Goal: Entertainment & Leisure: Consume media (video, audio)

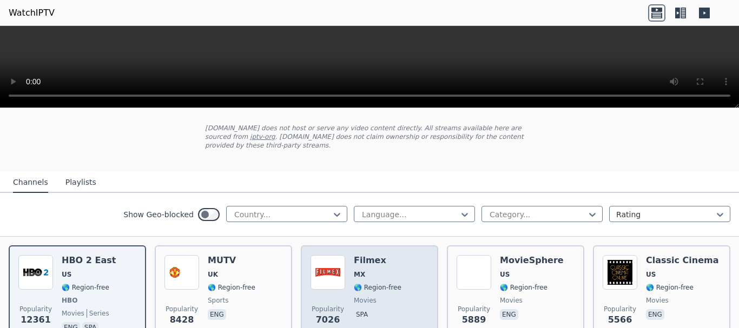
scroll to position [54, 0]
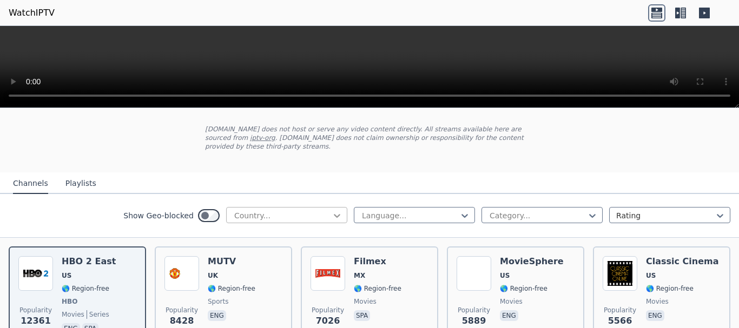
click at [332, 211] on icon at bounding box center [337, 216] width 11 height 11
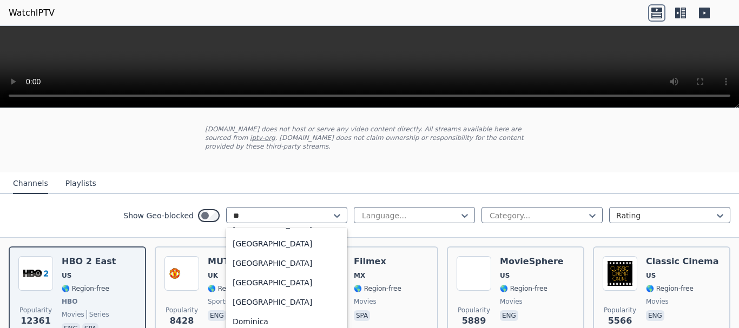
scroll to position [0, 0]
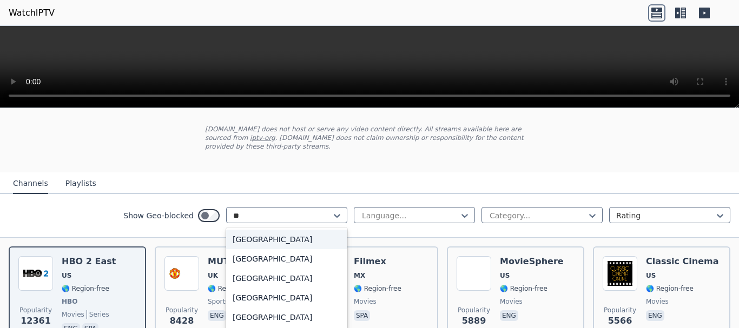
type input "***"
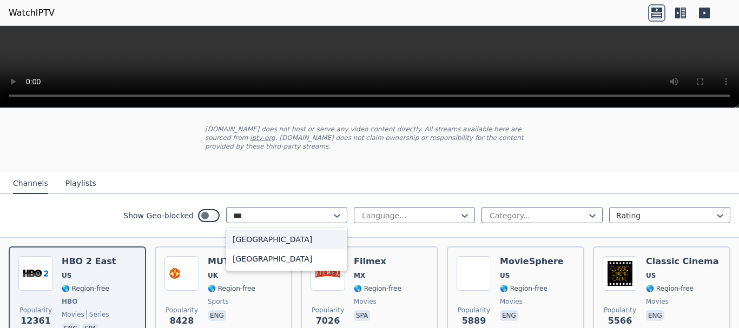
click at [314, 230] on div "[GEOGRAPHIC_DATA]" at bounding box center [286, 239] width 121 height 19
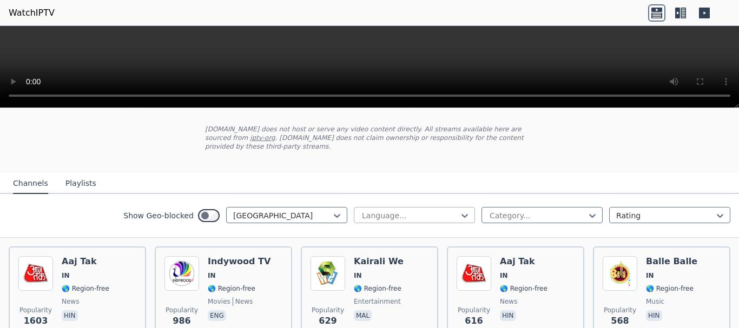
click at [398, 211] on div at bounding box center [410, 216] width 98 height 11
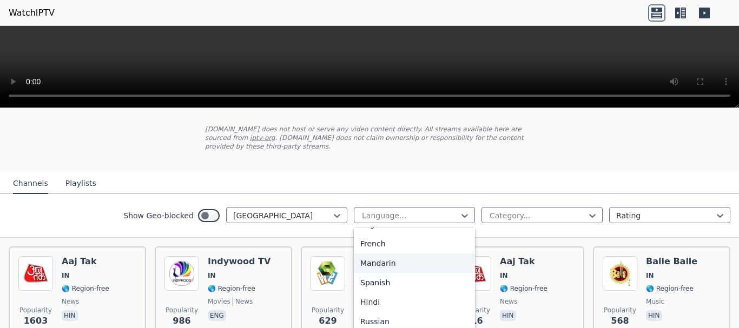
scroll to position [108, 0]
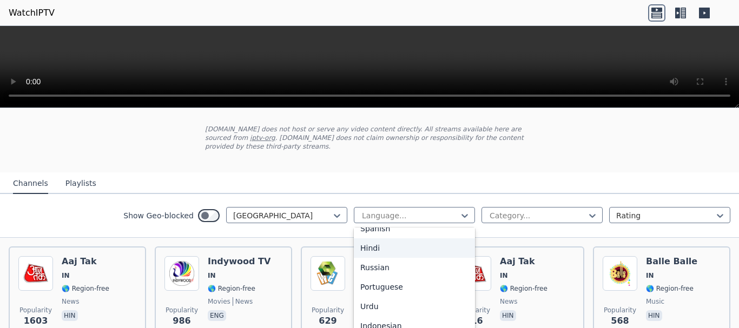
click at [410, 244] on div "Hindi" at bounding box center [414, 248] width 121 height 19
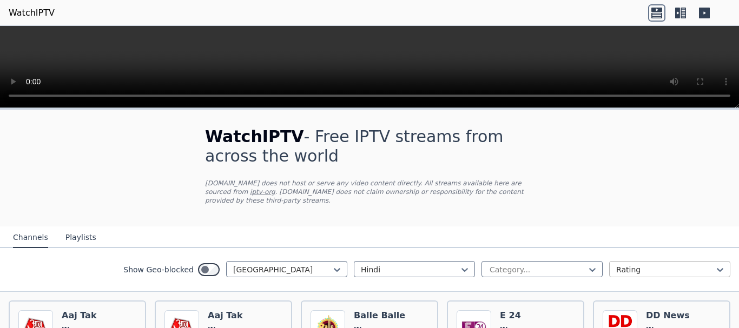
click at [616, 265] on input "text" at bounding box center [617, 270] width 2 height 11
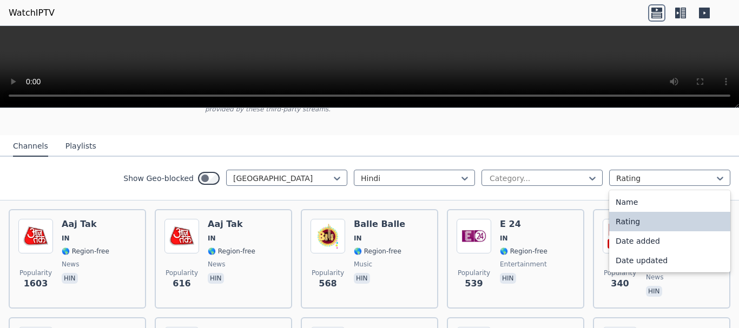
scroll to position [63, 0]
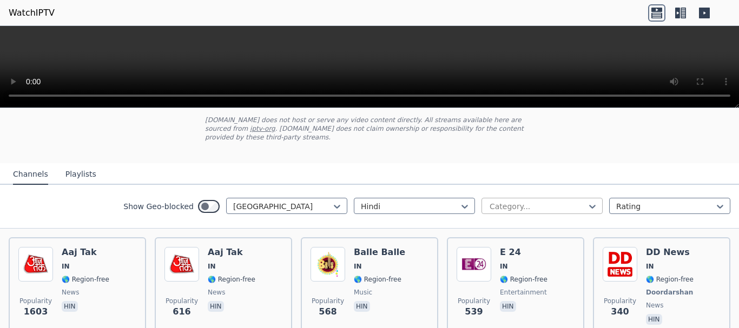
click at [520, 201] on div at bounding box center [538, 206] width 98 height 11
click at [558, 165] on nav "Channels Playlists" at bounding box center [369, 174] width 739 height 22
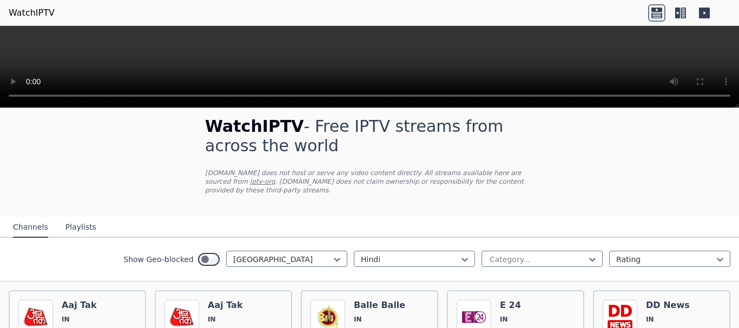
scroll to position [0, 0]
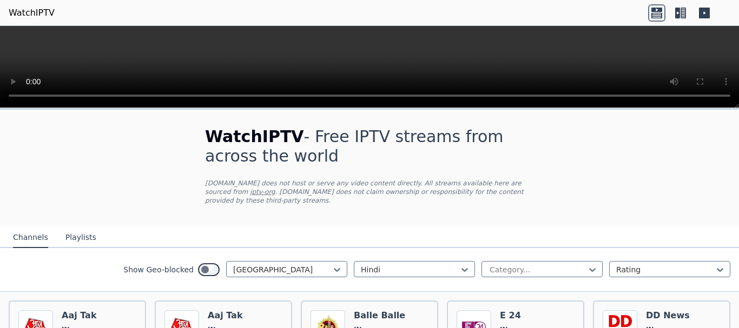
click at [69, 233] on button "Playlists" at bounding box center [80, 238] width 31 height 21
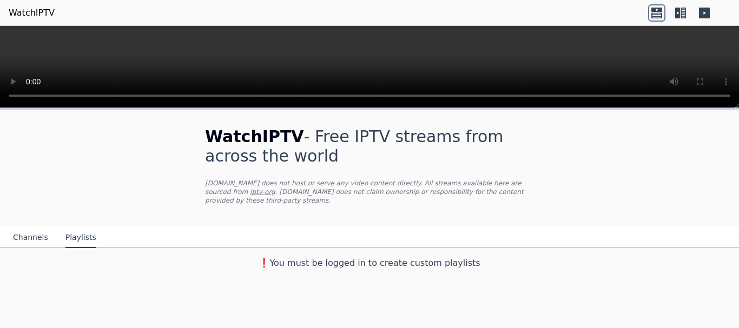
click at [26, 230] on button "Channels" at bounding box center [30, 238] width 35 height 21
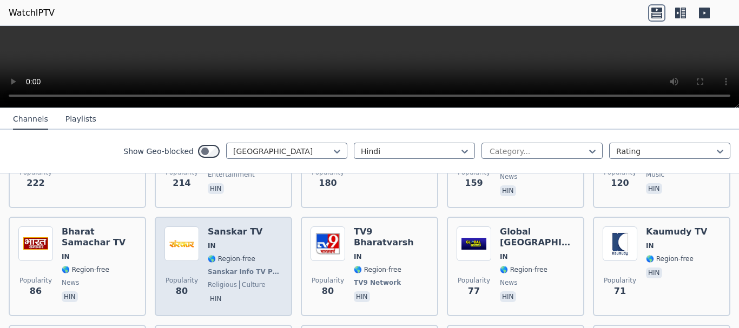
scroll to position [325, 0]
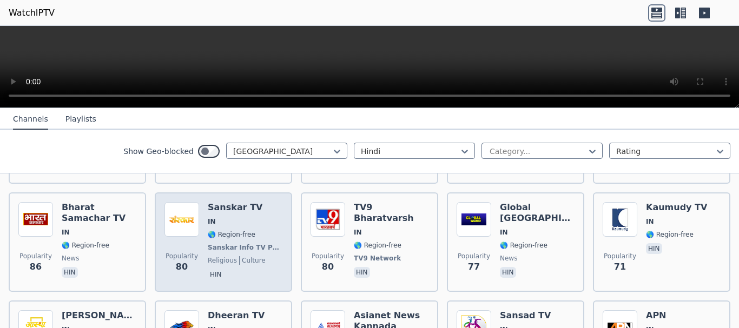
click at [245, 207] on div "Sanskar TV IN 🌎 Region-free Sanskar Info TV Private Ltd religious culture hin" at bounding box center [245, 242] width 75 height 80
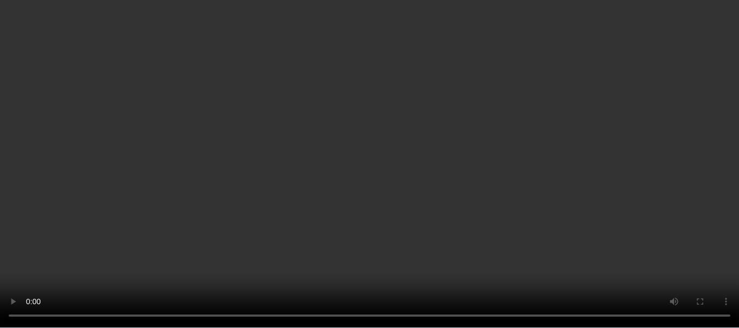
scroll to position [22, 0]
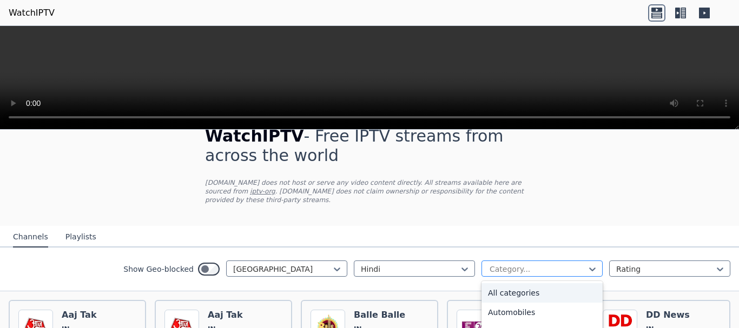
click at [523, 264] on div at bounding box center [538, 269] width 98 height 11
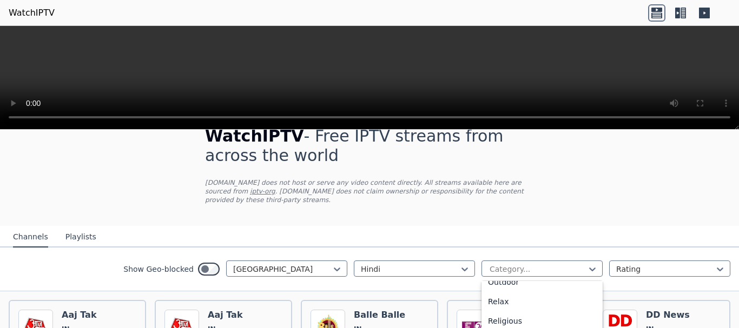
scroll to position [368, 0]
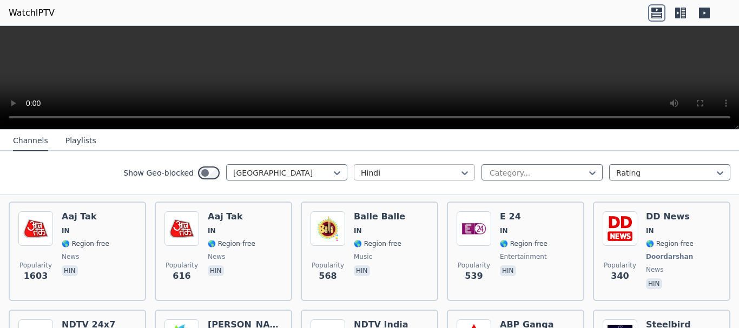
scroll to position [130, 0]
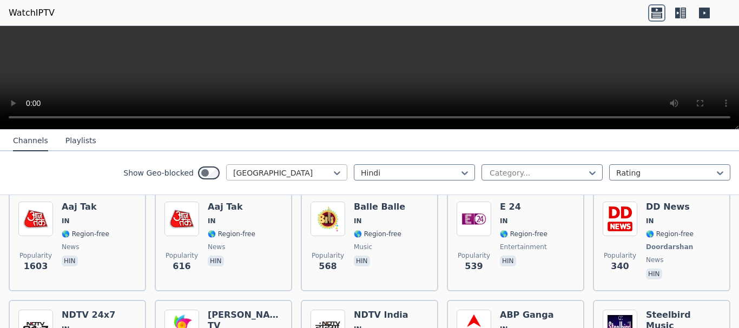
click at [321, 174] on div at bounding box center [282, 173] width 98 height 11
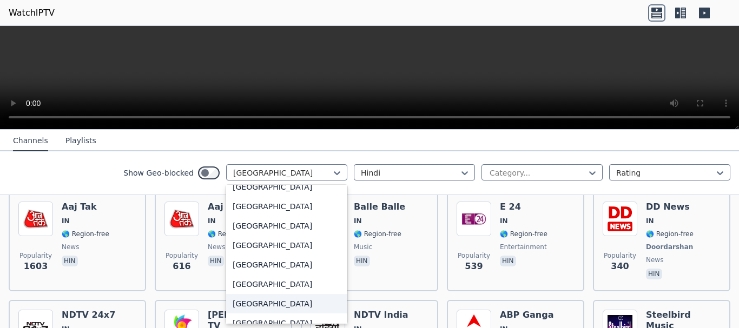
scroll to position [3781, 0]
click at [309, 246] on div "[GEOGRAPHIC_DATA]" at bounding box center [286, 244] width 121 height 19
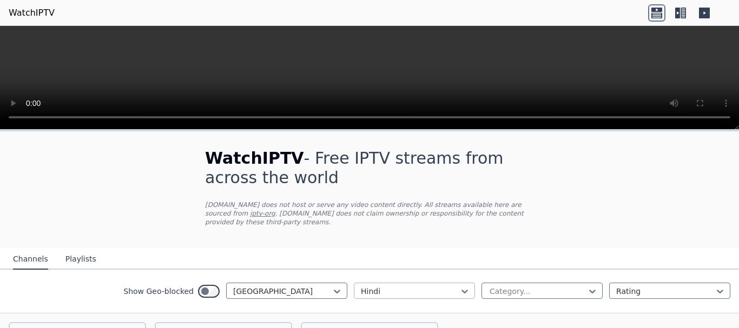
click at [423, 286] on div at bounding box center [410, 291] width 98 height 11
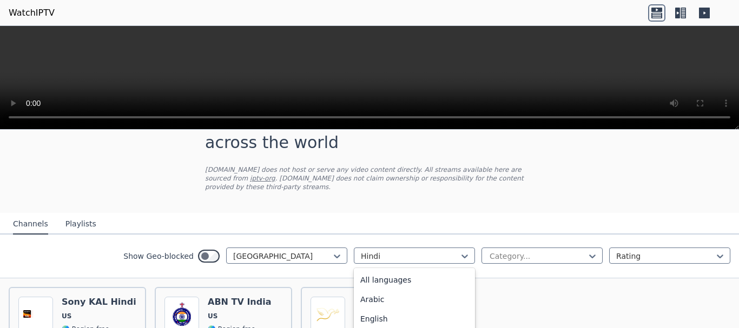
scroll to position [54, 0]
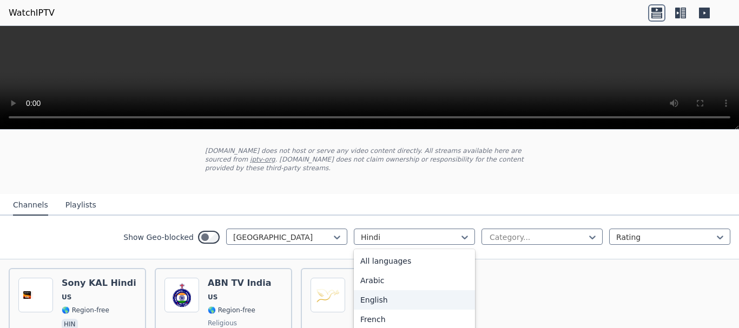
click at [422, 293] on div "English" at bounding box center [414, 300] width 121 height 19
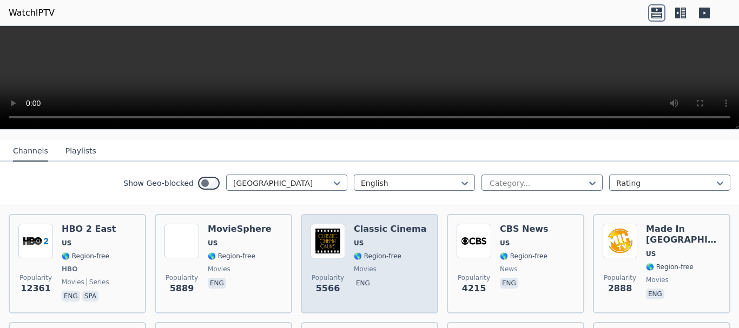
scroll to position [162, 0]
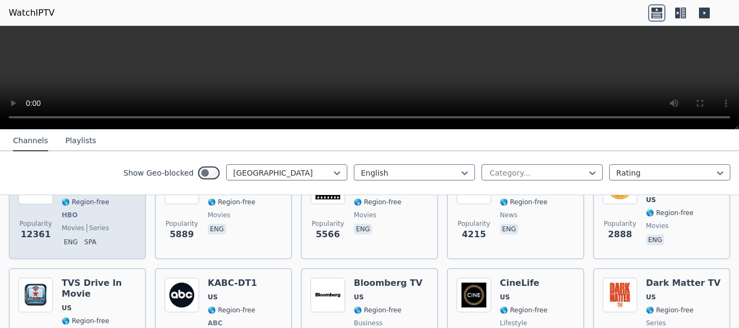
click at [87, 224] on span "series" at bounding box center [98, 228] width 23 height 9
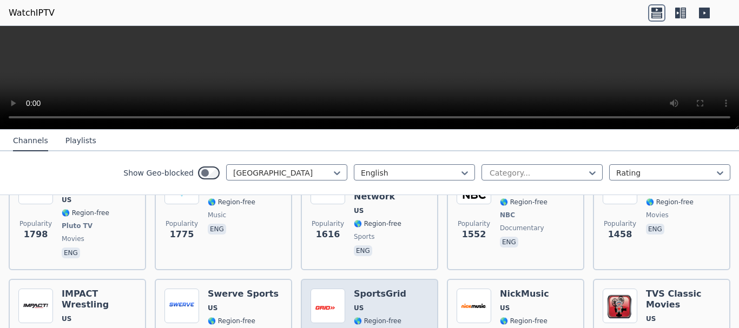
scroll to position [433, 0]
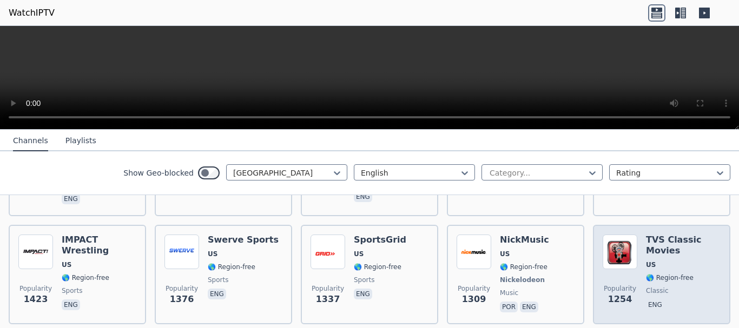
click at [663, 244] on h6 "TVS Classic Movies" at bounding box center [683, 246] width 75 height 22
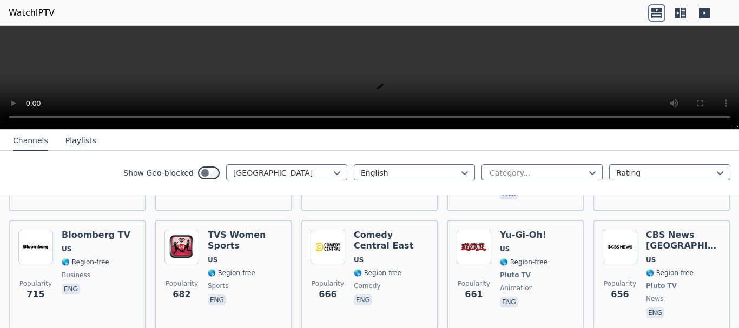
scroll to position [1299, 0]
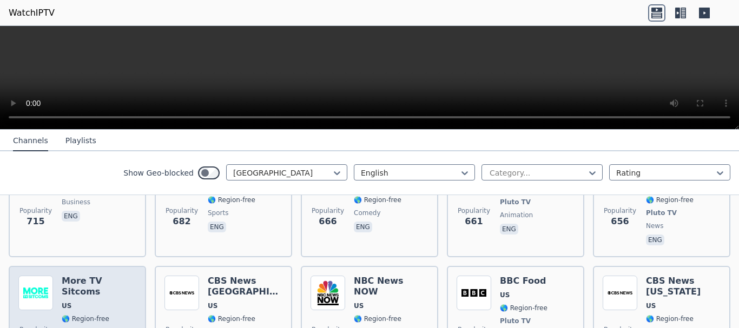
click at [80, 315] on span "🌎 Region-free" at bounding box center [86, 319] width 48 height 9
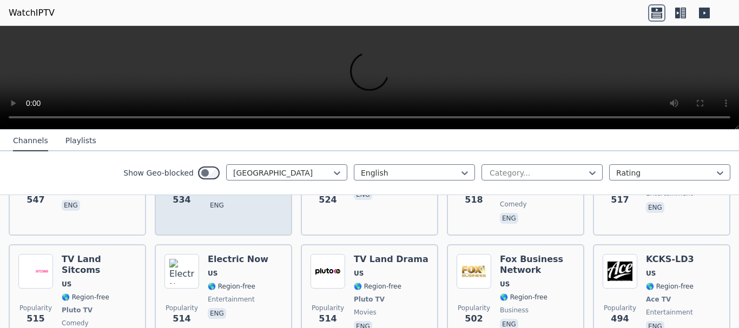
scroll to position [1732, 0]
